Goal: Task Accomplishment & Management: Complete application form

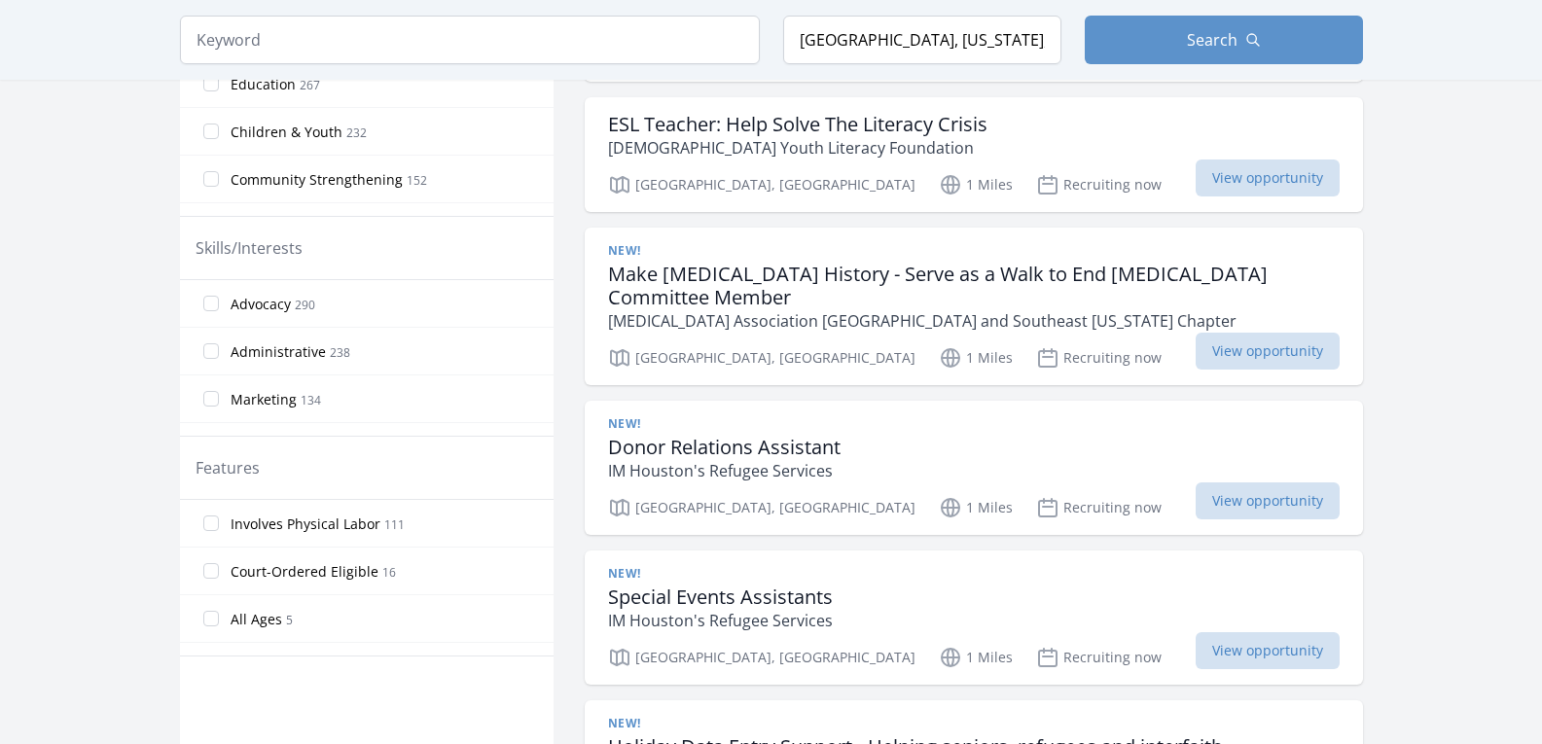
scroll to position [732, 0]
click at [1122, 145] on div "ESL Teacher: Help Solve The Literacy Crisis American Youth Literacy Foundation" at bounding box center [974, 137] width 732 height 47
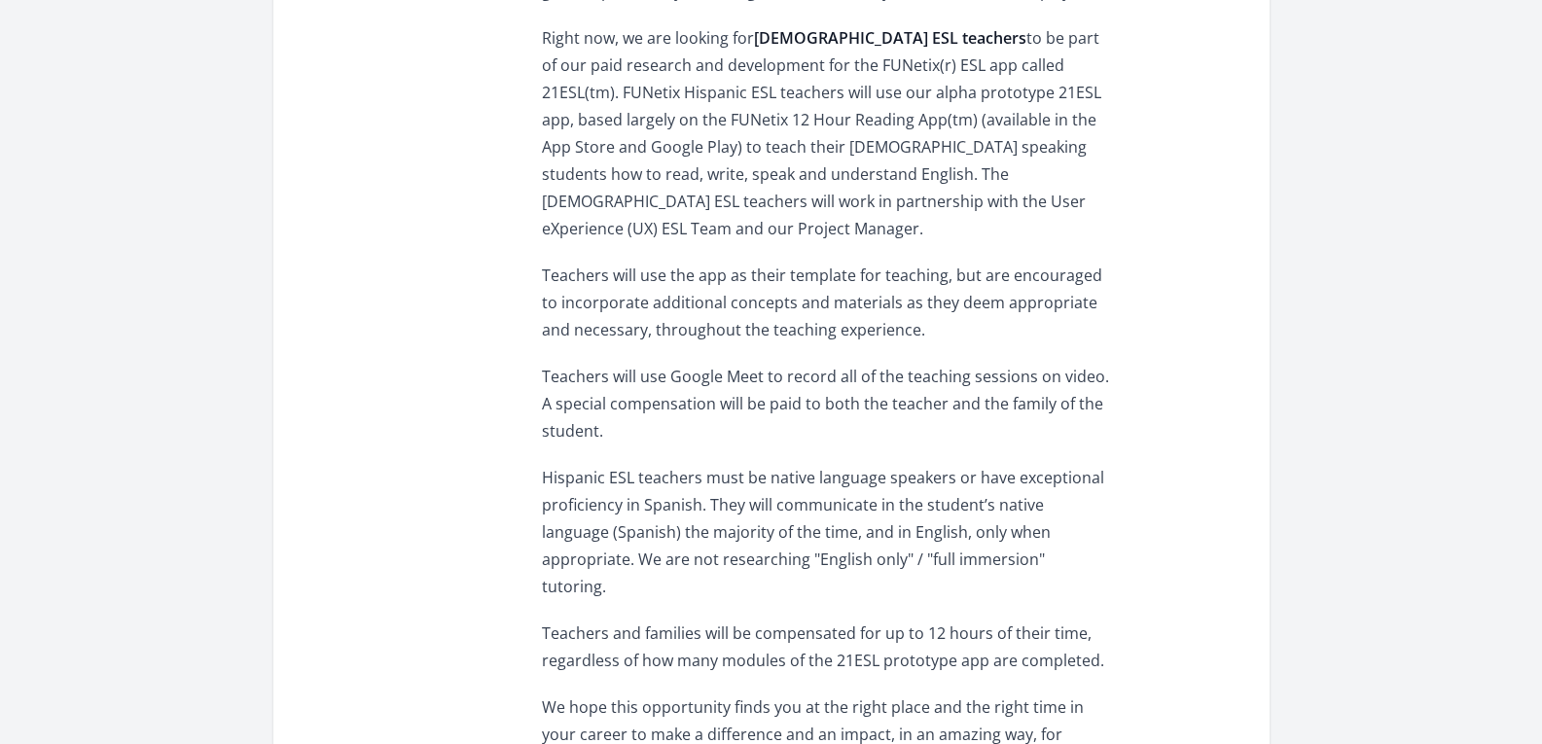
scroll to position [1303, 0]
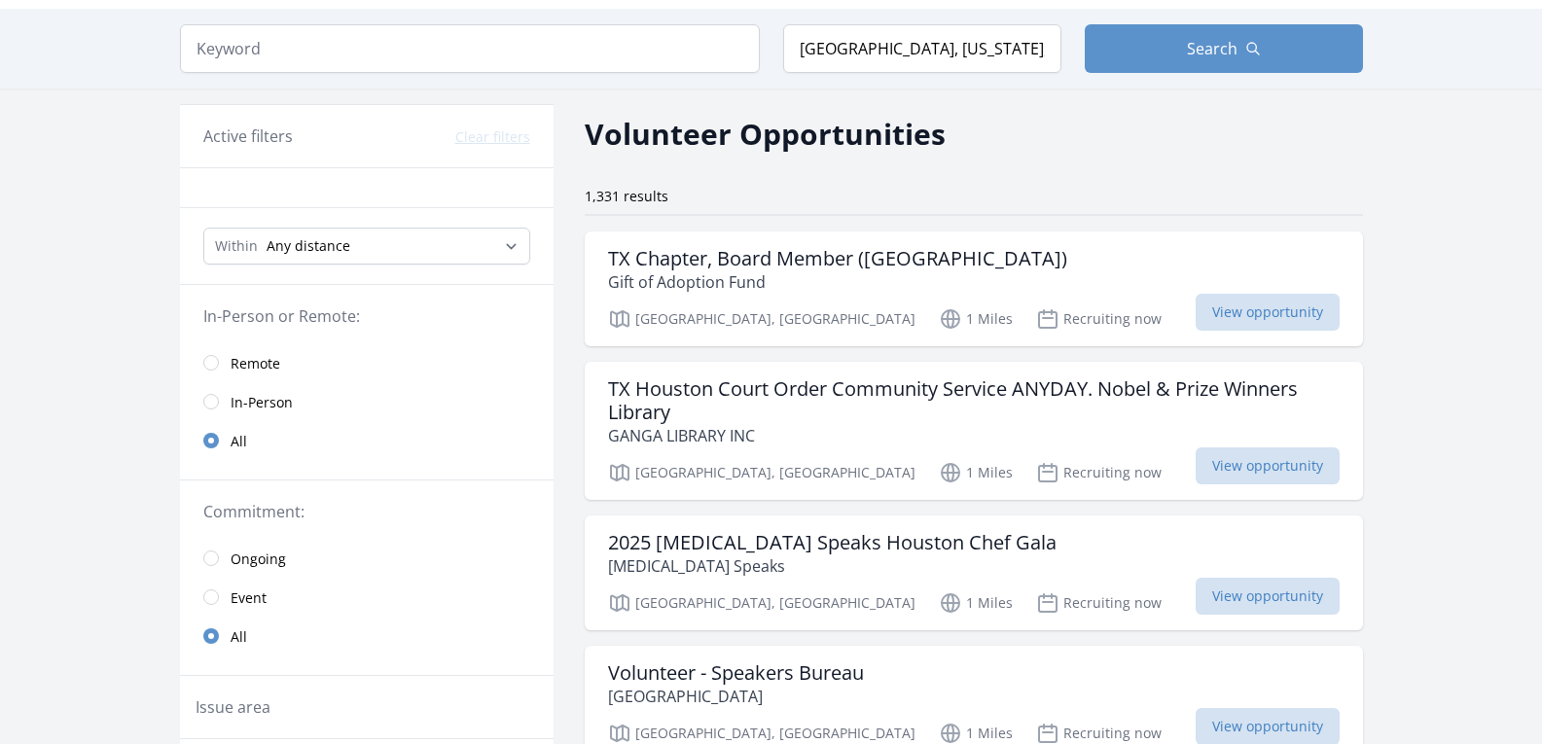
scroll to position [48, 0]
